Goal: Check status: Check status

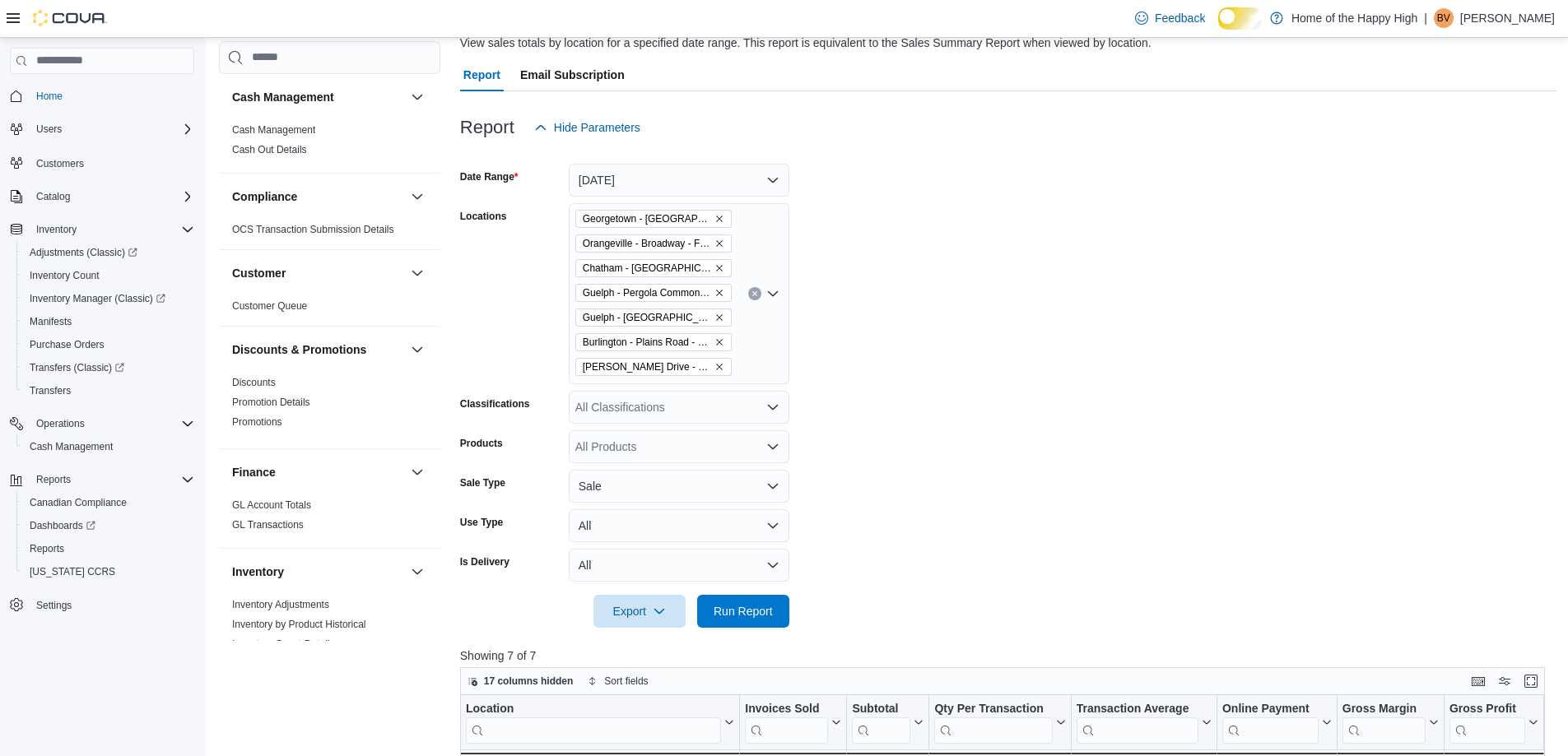
scroll to position [1069, 0]
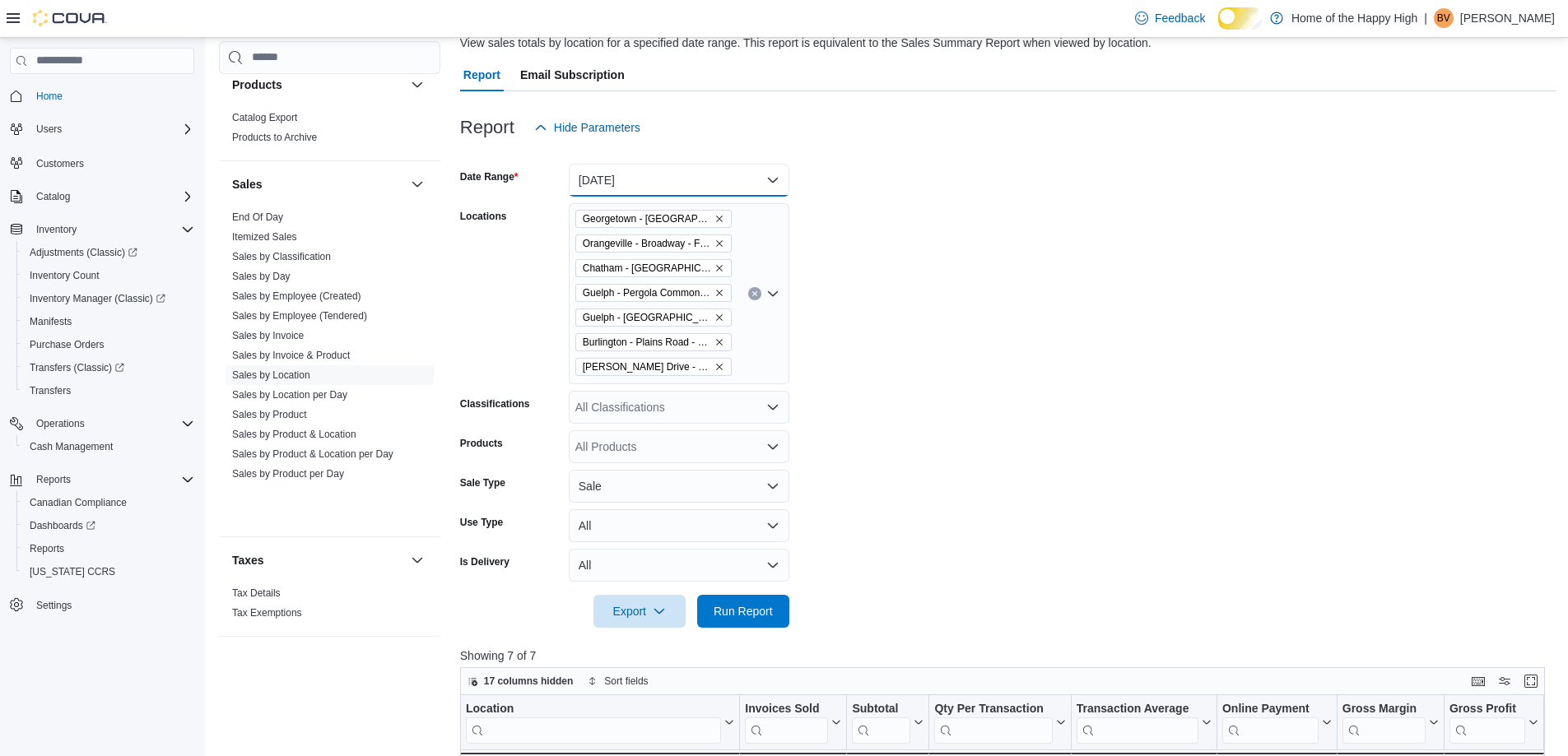
click at [614, 190] on button "[DATE]" at bounding box center [679, 179] width 221 height 33
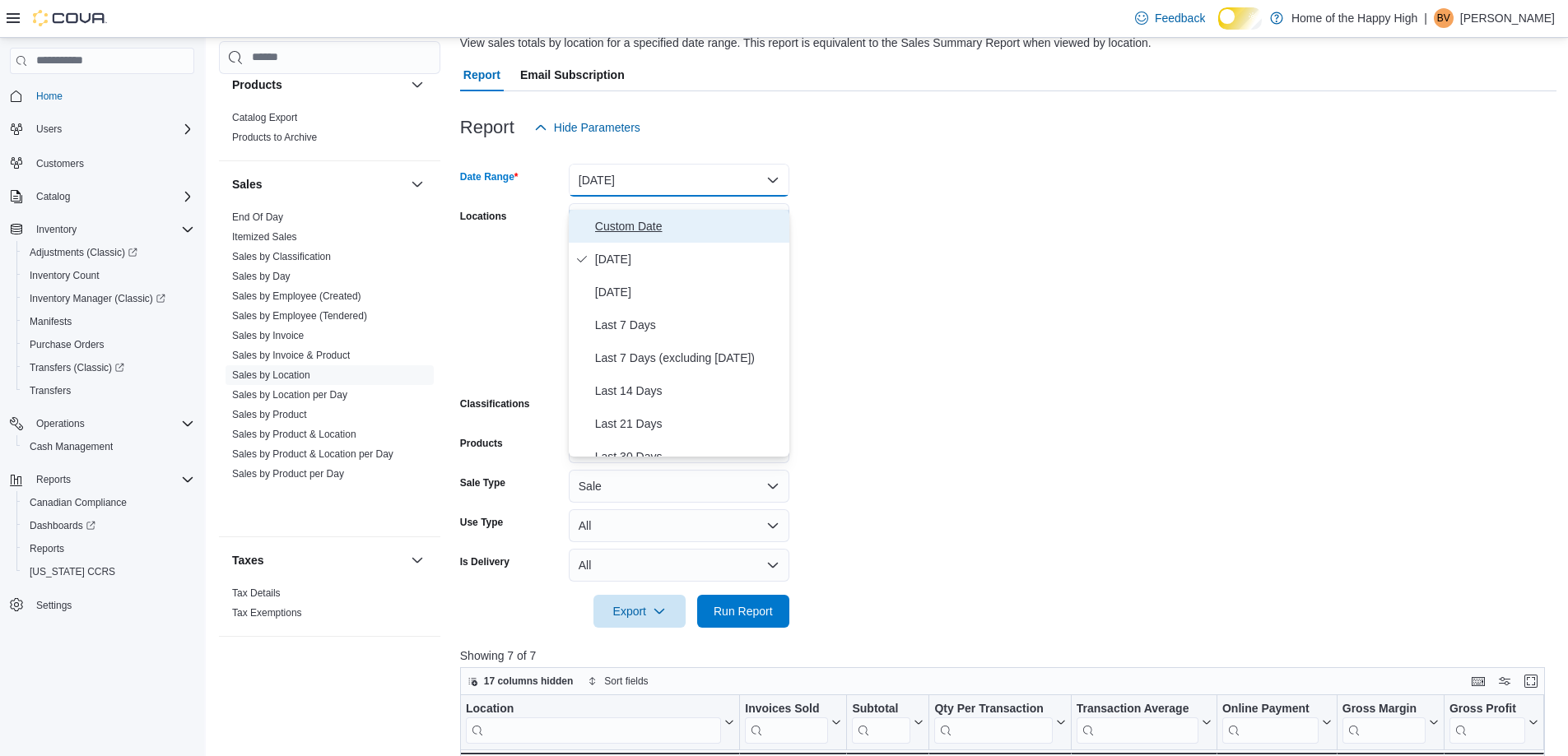
click at [627, 218] on button "Custom Date" at bounding box center [679, 226] width 221 height 33
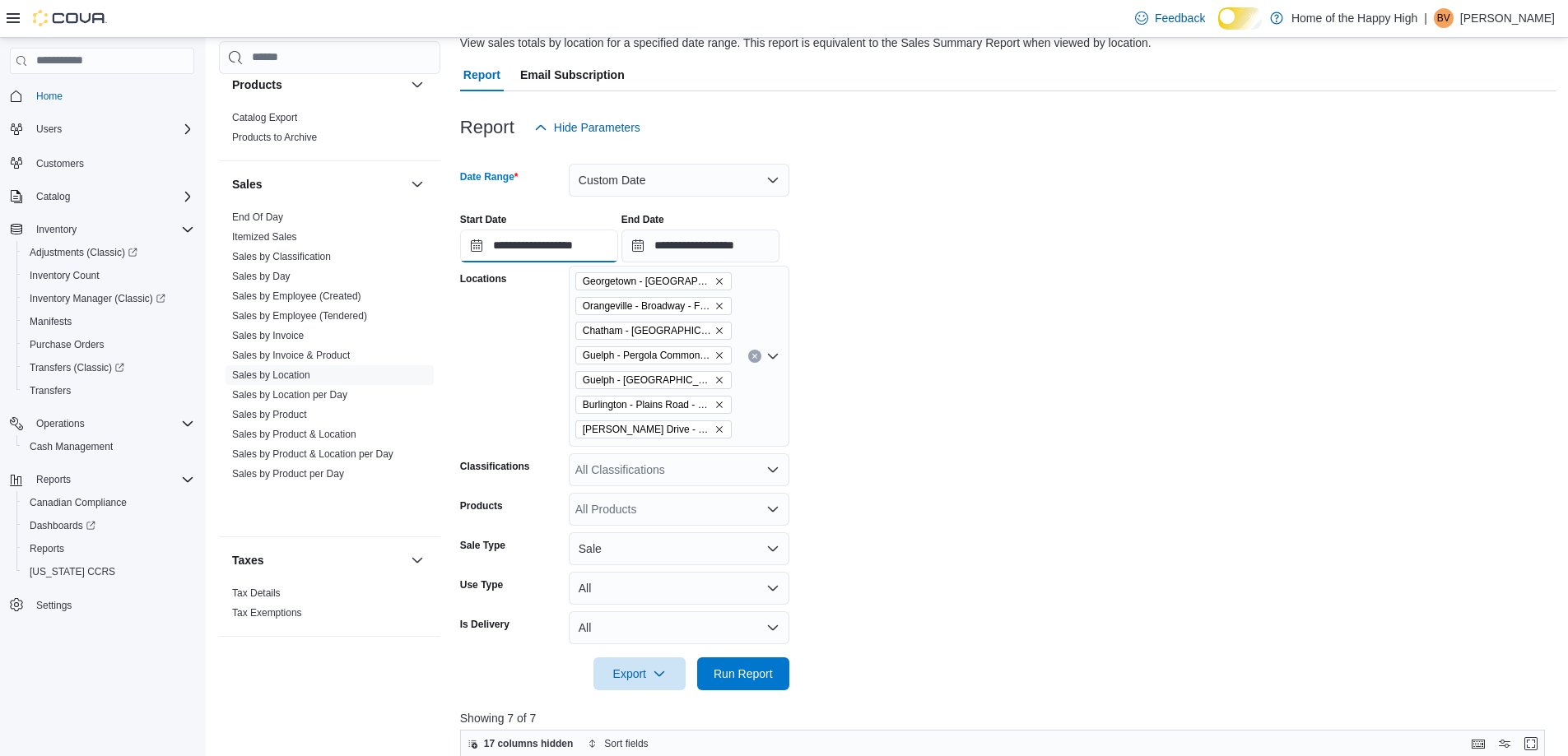
click at [538, 259] on input "**********" at bounding box center [539, 245] width 158 height 33
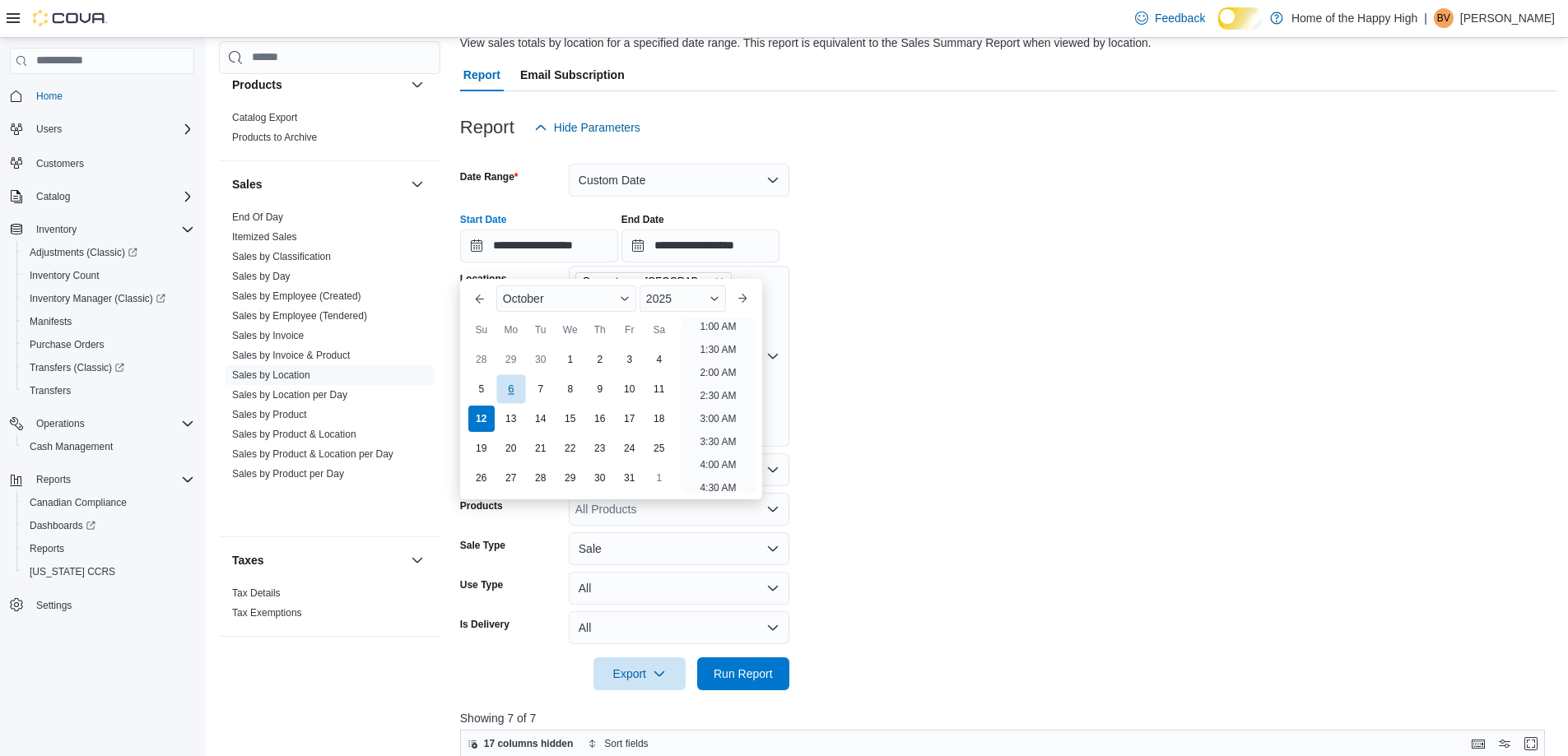
click at [512, 389] on div "6" at bounding box center [510, 389] width 29 height 29
type input "**********"
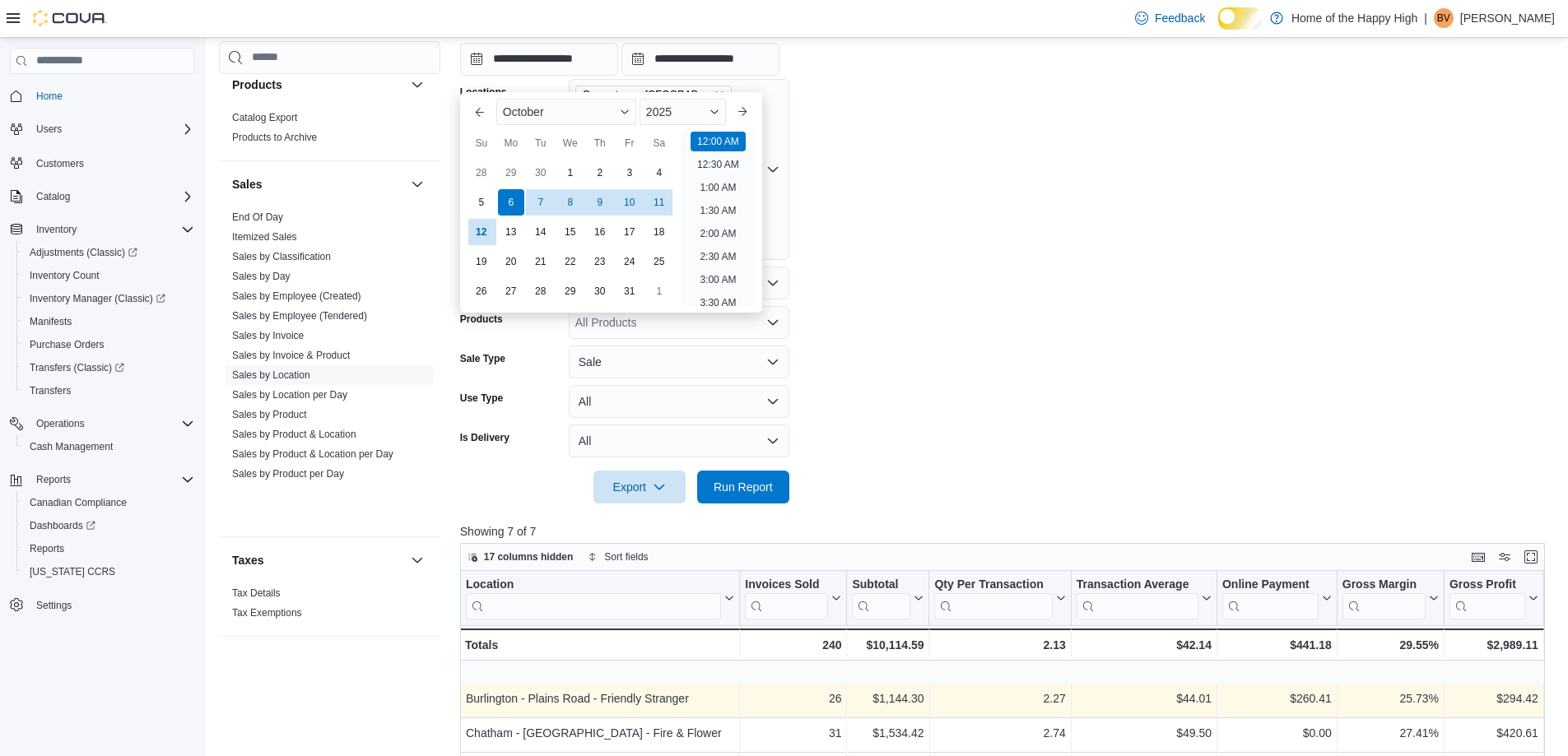
scroll to position [458, 0]
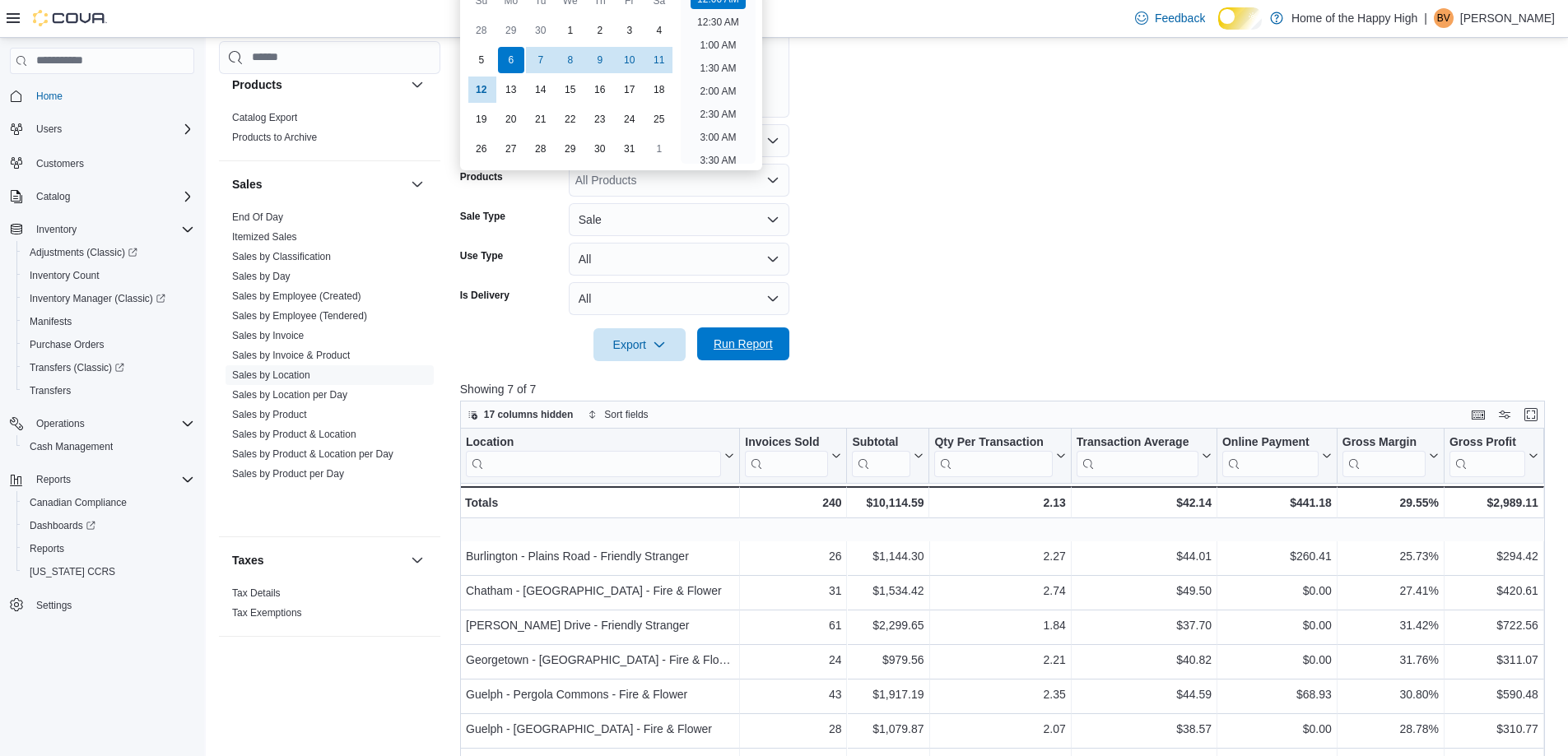
click at [748, 347] on span "Run Report" at bounding box center [743, 343] width 72 height 33
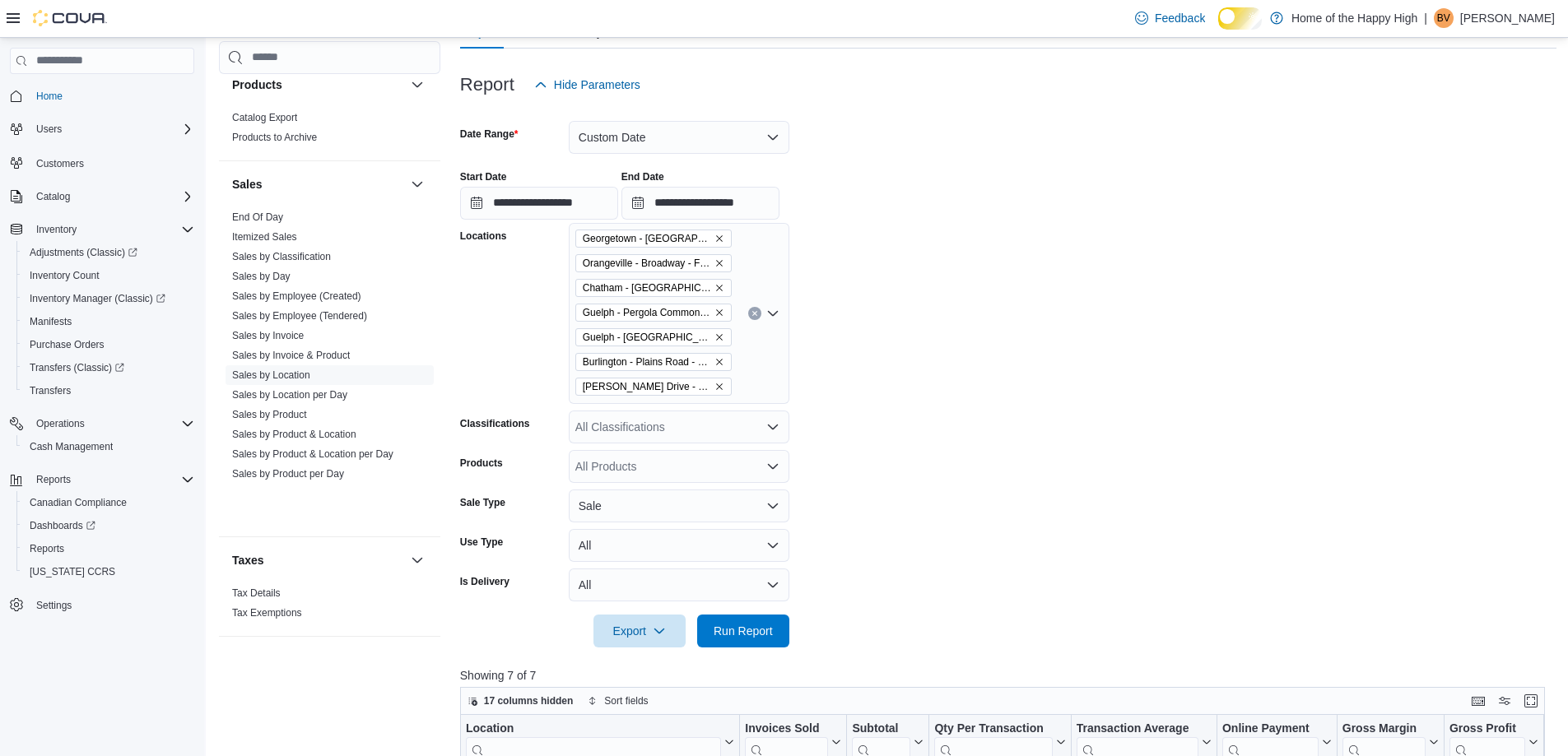
scroll to position [165, 0]
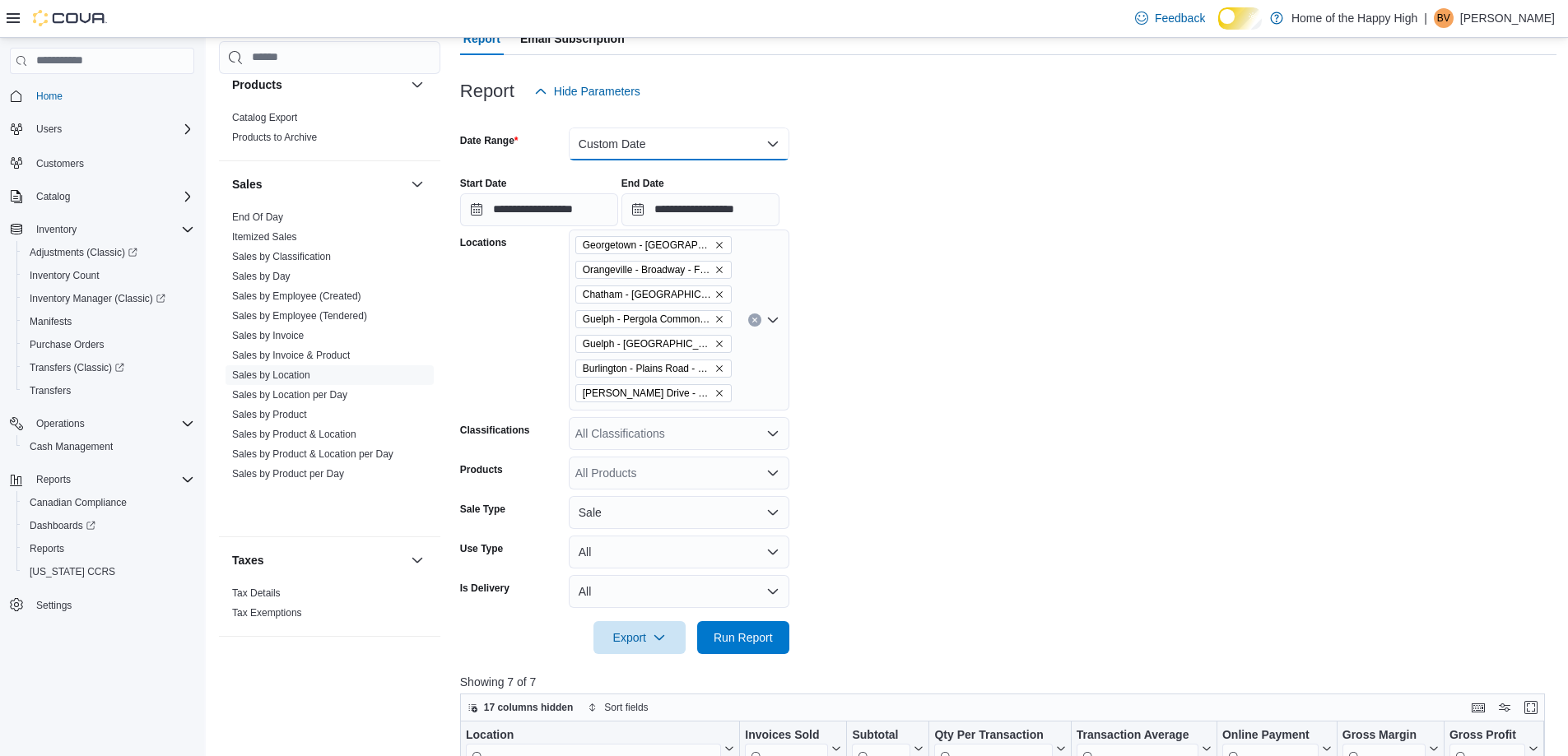
click at [680, 156] on button "Custom Date" at bounding box center [679, 143] width 221 height 33
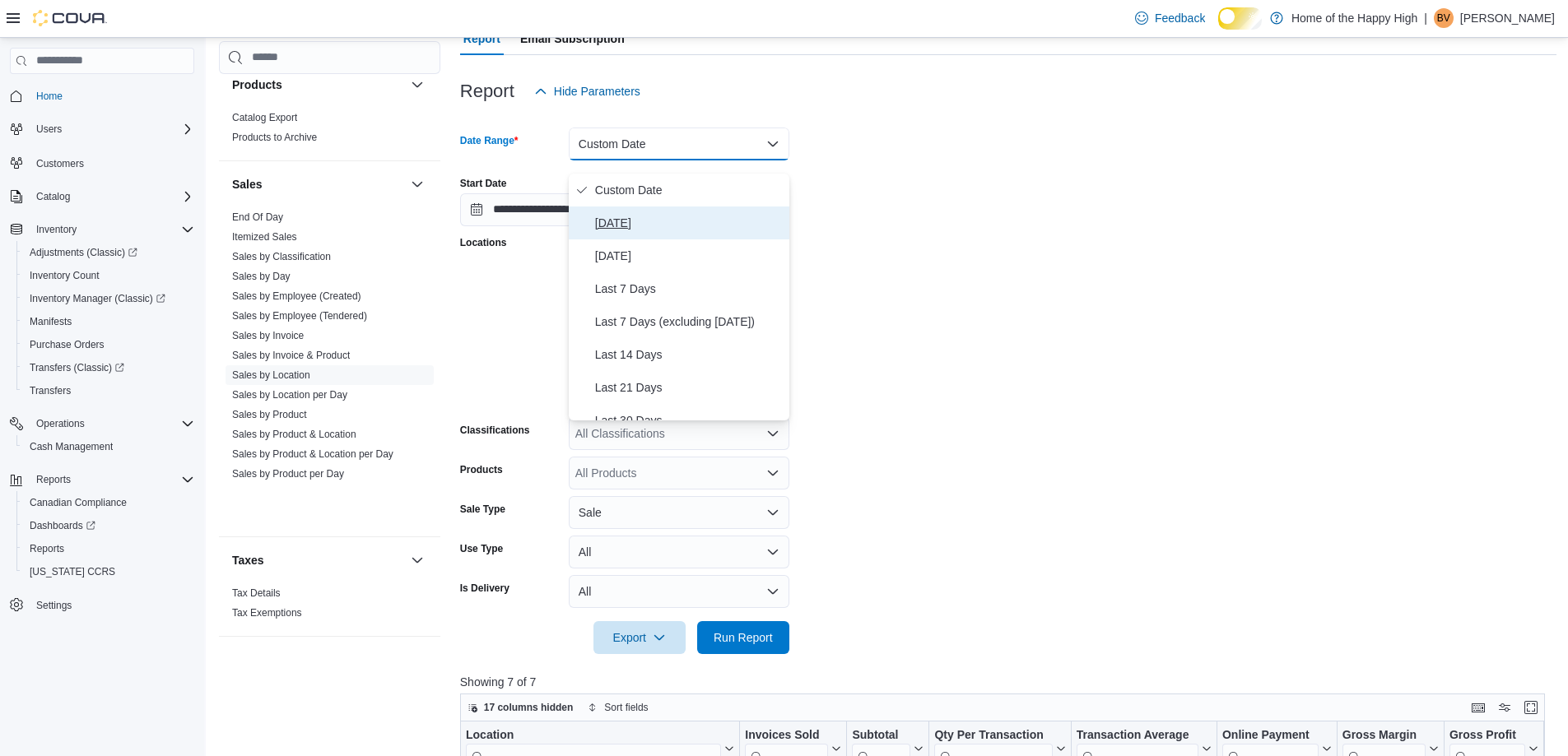
click at [683, 214] on button "[DATE]" at bounding box center [679, 222] width 221 height 33
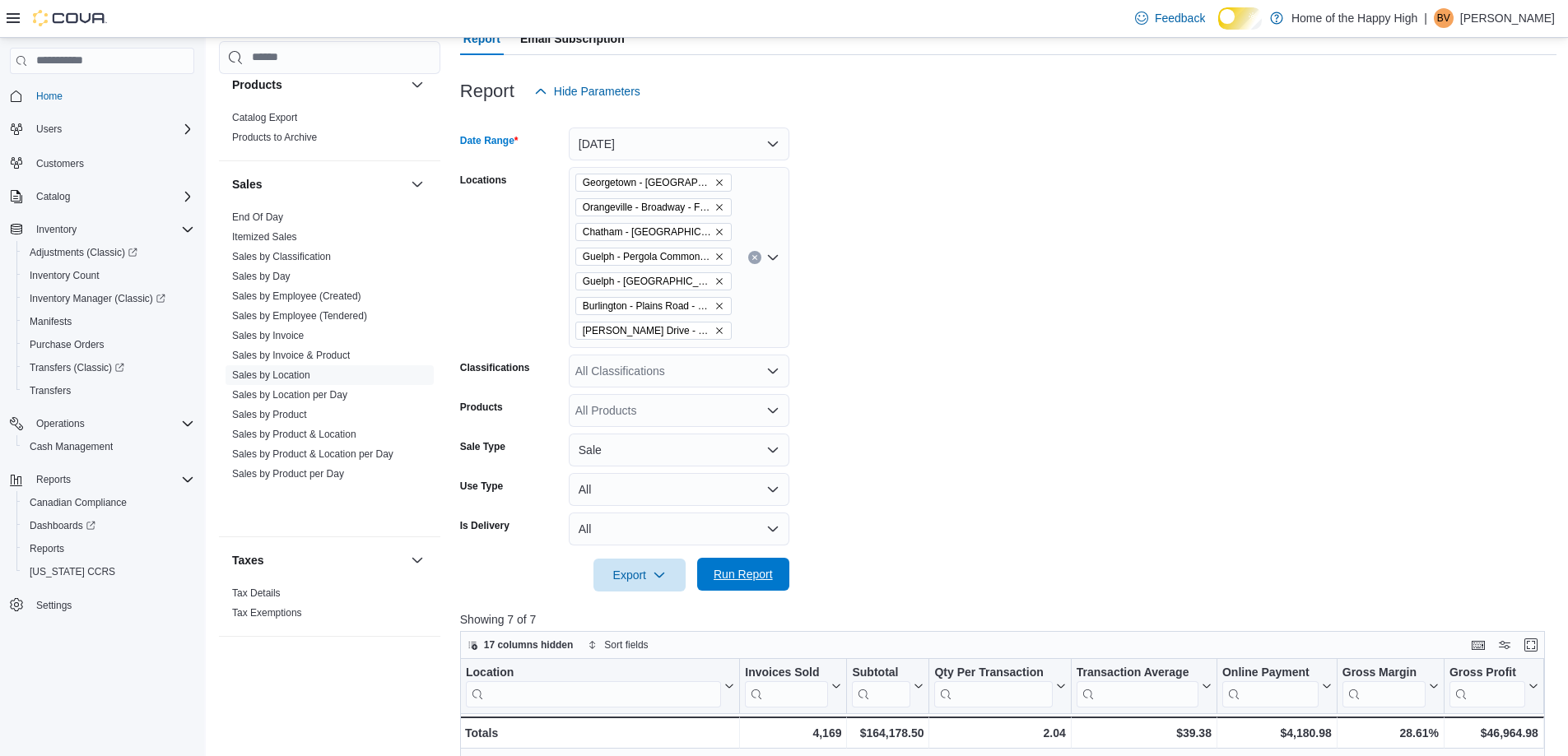
click at [752, 582] on span "Run Report" at bounding box center [742, 574] width 59 height 17
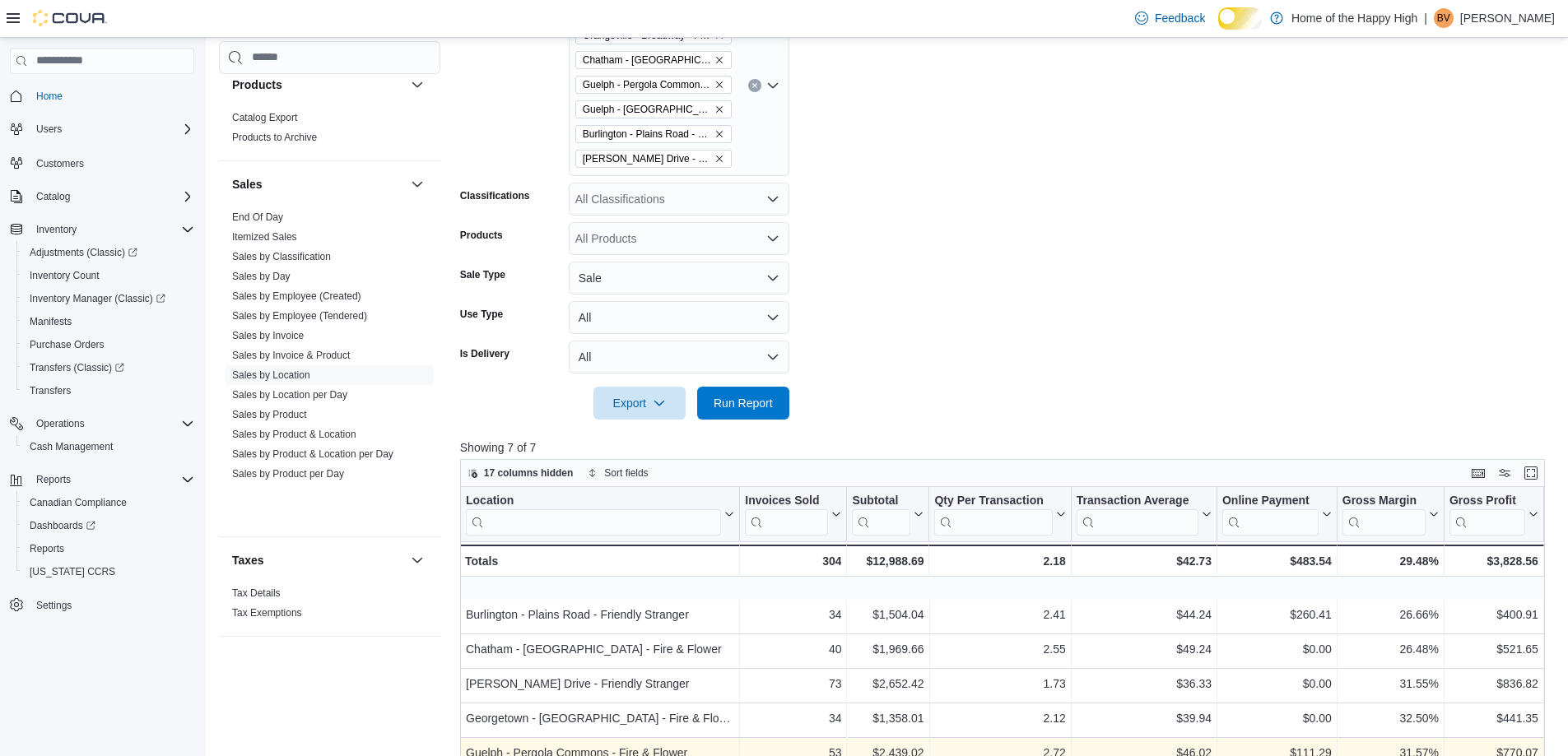
scroll to position [577, 0]
